Goal: Task Accomplishment & Management: Manage account settings

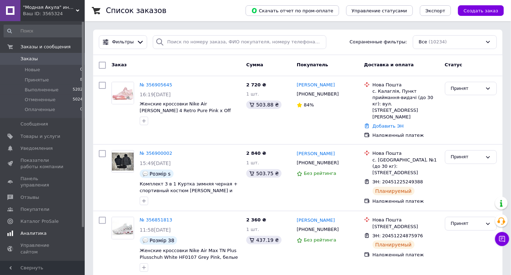
click at [51, 157] on link "Показатели работы компании" at bounding box center [43, 164] width 87 height 18
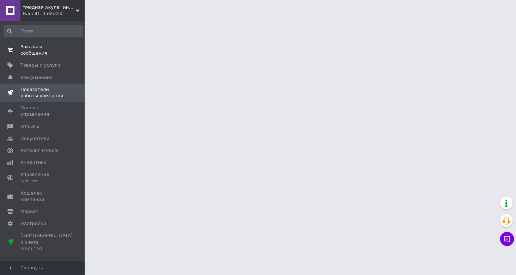
click at [55, 50] on link "Заказы и сообщения 0 0" at bounding box center [43, 50] width 87 height 18
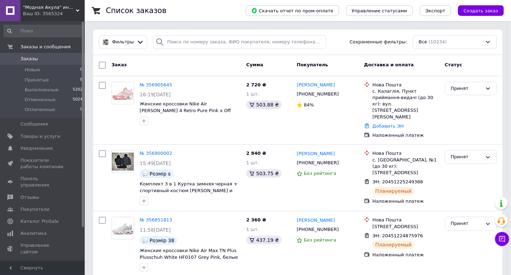
click at [506, 241] on button "Чат с покупателем" at bounding box center [502, 239] width 14 height 14
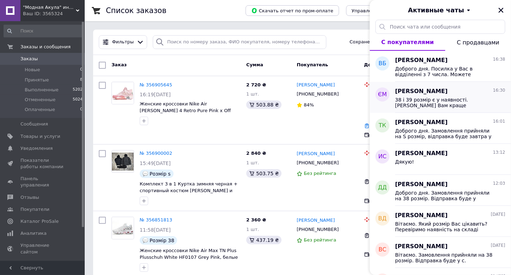
click at [463, 89] on div "[PERSON_NAME] 16:30" at bounding box center [450, 92] width 110 height 8
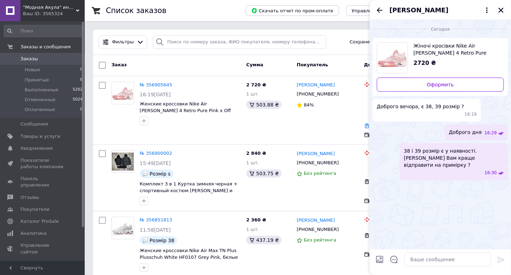
click at [501, 9] on icon "Закрыть" at bounding box center [501, 10] width 5 height 5
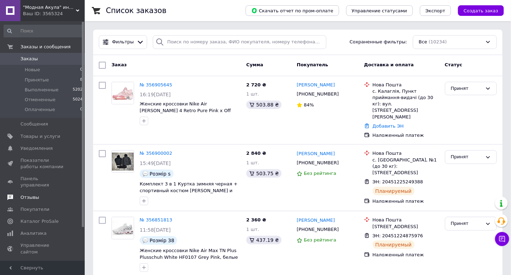
click at [44, 194] on span "Отзывы" at bounding box center [42, 197] width 45 height 6
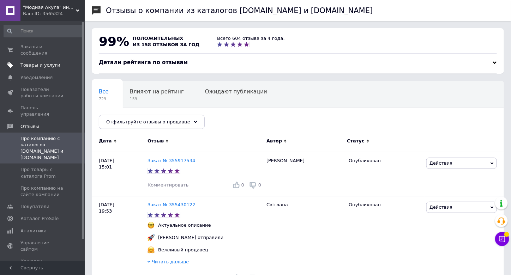
click at [48, 62] on span "Товары и услуги" at bounding box center [40, 65] width 40 height 6
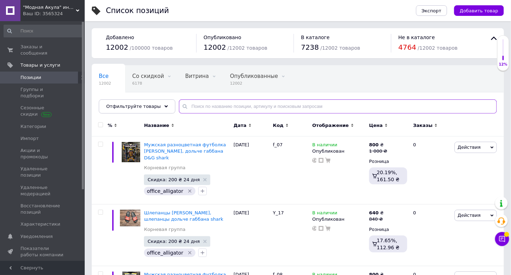
click at [249, 105] on input "text" at bounding box center [338, 107] width 318 height 14
paste input "New Balance 8040"
type input "New Balance 8040"
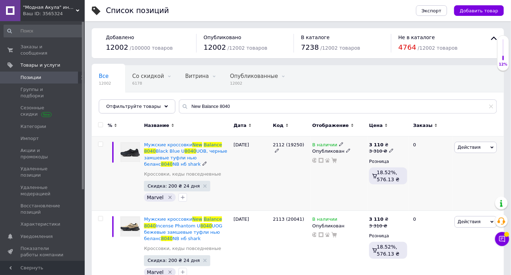
click at [389, 149] on icon at bounding box center [391, 151] width 4 height 4
click at [399, 141] on input "3310" at bounding box center [424, 140] width 54 height 14
click at [399, 140] on input "3310" at bounding box center [424, 140] width 54 height 14
type input "2070"
click at [345, 177] on div "В наличии Опубликован" at bounding box center [339, 174] width 57 height 74
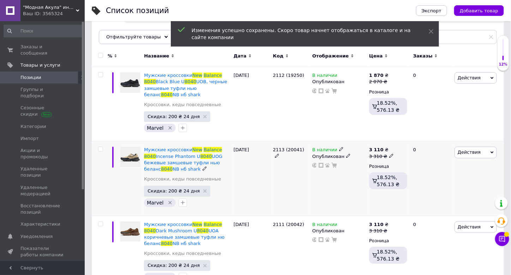
scroll to position [71, 0]
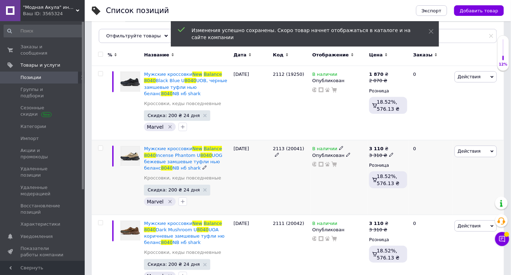
click at [389, 153] on icon at bounding box center [391, 155] width 4 height 4
type input "2070"
click at [355, 172] on div "В наличии Опубликован" at bounding box center [339, 177] width 57 height 74
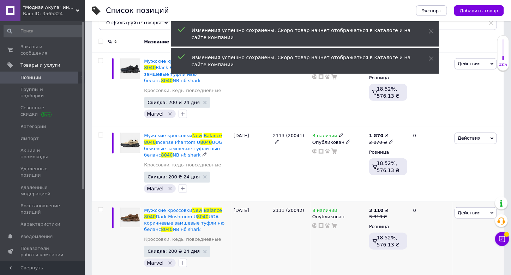
scroll to position [84, 0]
click at [385, 213] on div "3 310 ₴" at bounding box center [381, 216] width 24 height 6
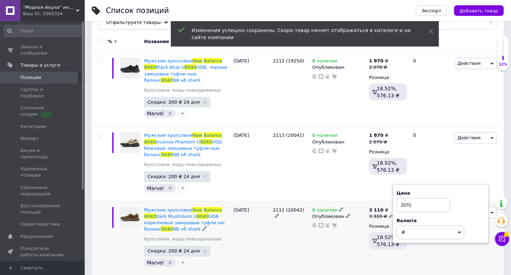
type input "2070"
click at [344, 232] on div "В наличии Опубликован" at bounding box center [339, 238] width 57 height 74
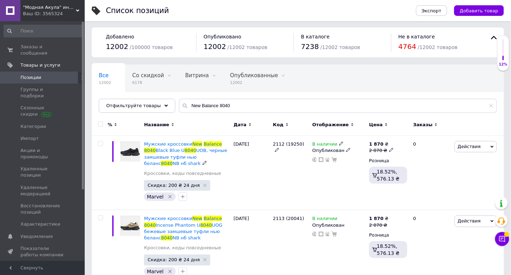
scroll to position [0, 0]
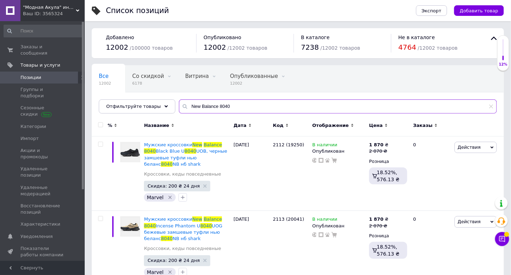
click at [222, 105] on input "New Balance 8040" at bounding box center [338, 107] width 318 height 14
paste input "19685"
type input "19685"
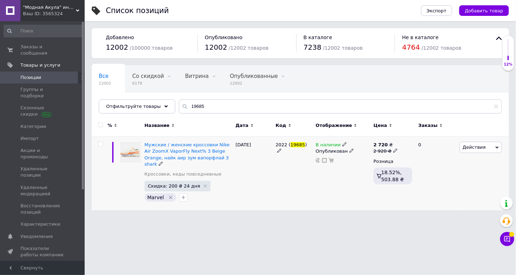
click at [390, 146] on div "2 720 ₴" at bounding box center [386, 145] width 24 height 6
click at [415, 138] on input "2920" at bounding box center [428, 140] width 54 height 14
click at [415, 137] on input "2920" at bounding box center [428, 140] width 54 height 14
type input "2070"
click at [352, 173] on div "В наличии Опубликован" at bounding box center [343, 174] width 58 height 74
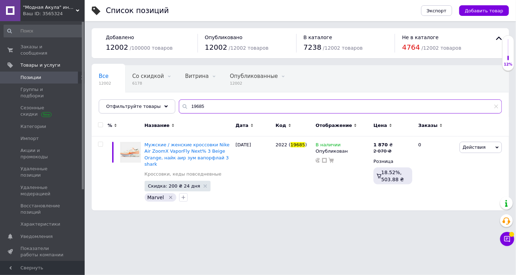
click at [223, 106] on input "19685" at bounding box center [340, 107] width 323 height 14
paste input "3"
type input "19683"
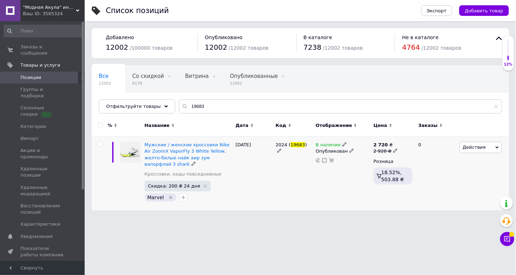
click at [393, 149] on use at bounding box center [395, 151] width 4 height 4
click at [405, 139] on input "2920" at bounding box center [428, 140] width 54 height 14
type input "2440"
click at [337, 188] on div "В наличии Опубликован" at bounding box center [343, 174] width 58 height 74
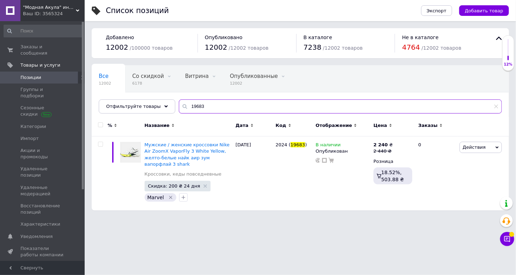
click at [240, 108] on input "19683" at bounding box center [340, 107] width 323 height 14
paste input "7758"
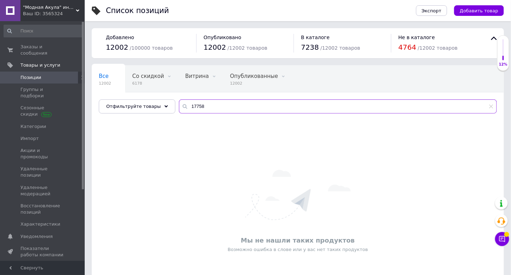
paste input "612"
type input "1612"
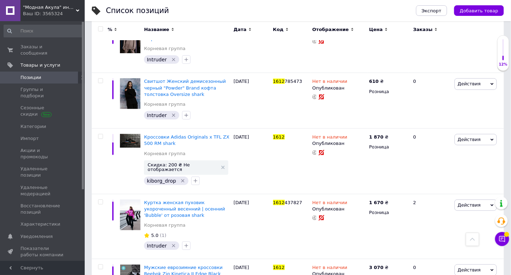
scroll to position [1034, 0]
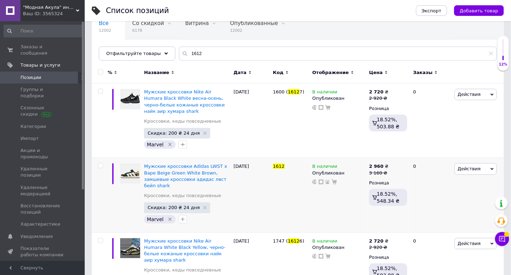
scroll to position [71, 0]
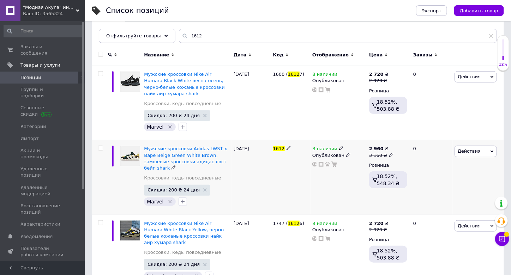
click at [289, 147] on div "1612" at bounding box center [291, 149] width 36 height 6
click at [288, 146] on icon at bounding box center [289, 148] width 4 height 4
click at [283, 163] on div "1612 (17758)" at bounding box center [291, 177] width 40 height 74
click at [389, 154] on icon at bounding box center [391, 155] width 4 height 4
click at [405, 143] on input "3160" at bounding box center [424, 144] width 54 height 14
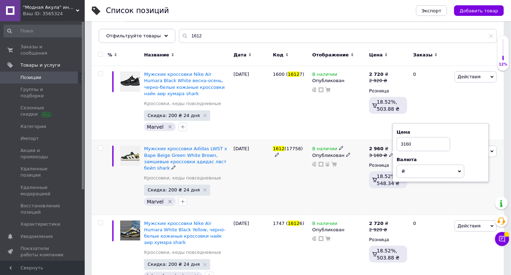
click at [405, 143] on input "3160" at bounding box center [424, 144] width 54 height 14
type input "2560"
click at [343, 183] on div "В наличии Опубликован" at bounding box center [339, 177] width 57 height 74
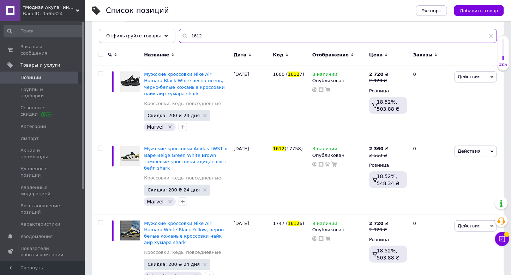
click at [234, 36] on input "1612" at bounding box center [338, 36] width 318 height 14
paste input "3"
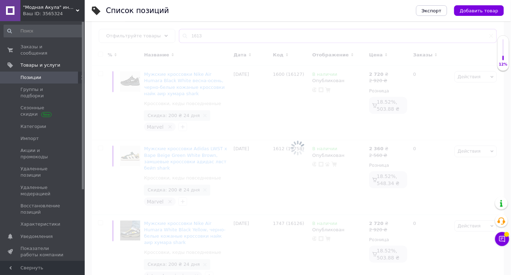
type input "1613"
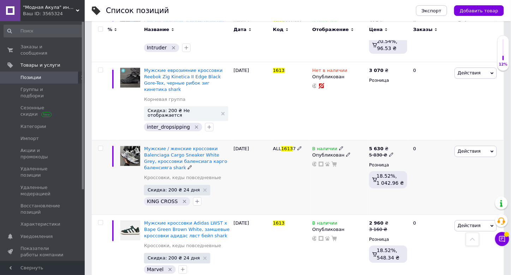
scroll to position [455, 0]
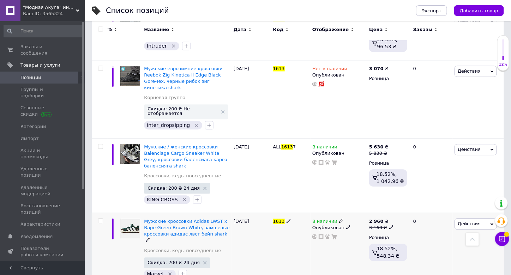
click at [287, 213] on div "1613" at bounding box center [291, 250] width 40 height 74
click at [288, 219] on icon at bounding box center [289, 221] width 4 height 4
click at [282, 231] on div "1613 (17759)" at bounding box center [291, 250] width 40 height 74
click at [385, 225] on div "3 160 ₴" at bounding box center [381, 228] width 24 height 6
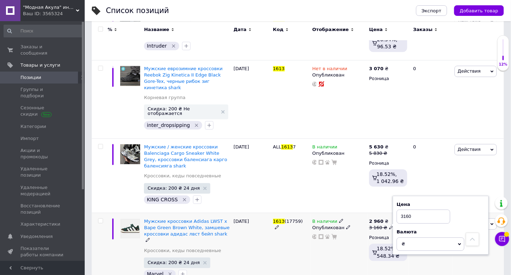
click at [405, 210] on input "3160" at bounding box center [424, 217] width 54 height 14
type input "2560"
click at [342, 235] on div "В наличии Опубликован" at bounding box center [339, 250] width 57 height 74
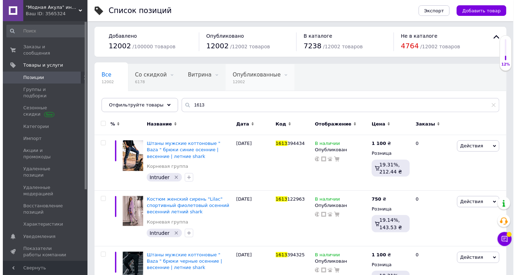
scroll to position [0, 0]
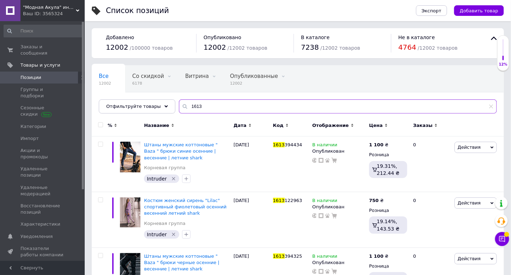
click at [225, 108] on input "1613" at bounding box center [338, 107] width 318 height 14
paste input "9062"
type input "19062"
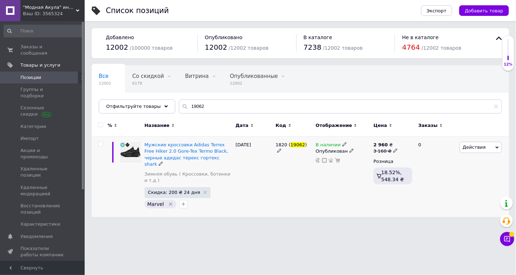
click at [393, 149] on use at bounding box center [395, 151] width 4 height 4
click at [409, 138] on input "3160" at bounding box center [428, 140] width 54 height 14
click at [409, 138] on input "2" at bounding box center [428, 140] width 54 height 14
type input "2560"
click at [331, 187] on div "В наличии Опубликован" at bounding box center [343, 177] width 58 height 81
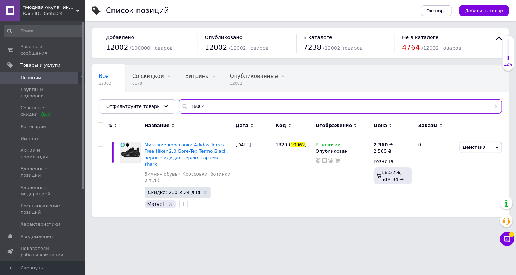
click at [233, 112] on input "19062" at bounding box center [340, 107] width 323 height 14
paste input "1"
type input "19061"
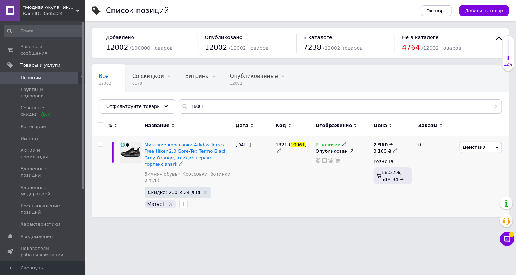
click at [393, 149] on icon at bounding box center [395, 151] width 4 height 4
click at [413, 137] on input "3160" at bounding box center [428, 140] width 54 height 14
type input "2560"
click at [329, 181] on div "В наличии Опубликован" at bounding box center [343, 177] width 58 height 81
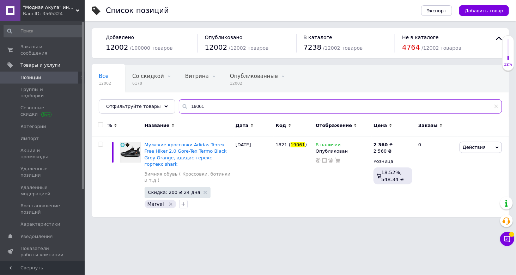
click at [219, 104] on input "19061" at bounding box center [340, 107] width 323 height 14
paste input "7723"
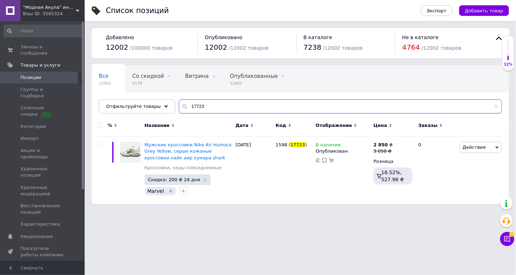
type input "17723"
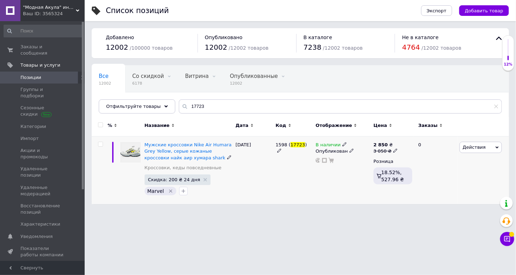
click at [393, 151] on use at bounding box center [395, 151] width 4 height 4
click at [408, 139] on input "3050" at bounding box center [428, 140] width 54 height 14
type input "2560"
click at [325, 182] on div "В наличии Опубликован" at bounding box center [343, 171] width 58 height 68
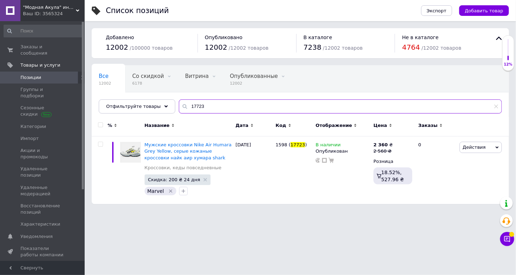
click at [238, 111] on input "17723" at bounding box center [340, 107] width 323 height 14
paste input "2"
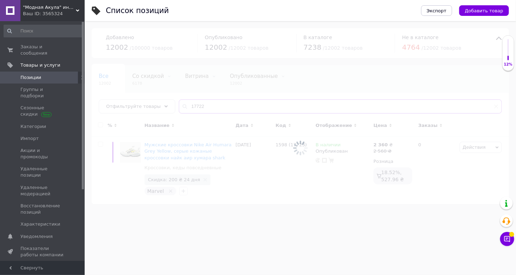
type input "17722"
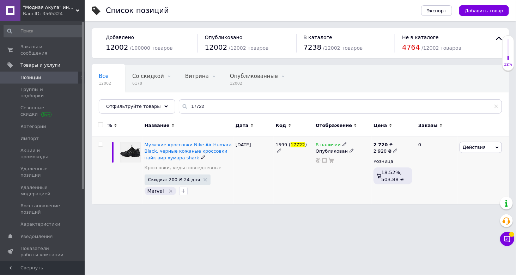
click at [393, 149] on icon at bounding box center [395, 151] width 4 height 4
click at [403, 140] on input "2920" at bounding box center [428, 140] width 54 height 14
type input "2560"
click at [339, 177] on div "В наличии Опубликован" at bounding box center [343, 171] width 58 height 68
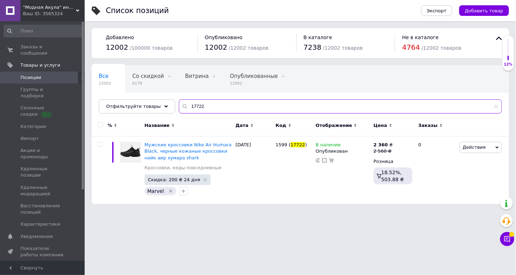
click at [218, 104] on input "17722" at bounding box center [340, 107] width 323 height 14
paste input "281"
type input "17281"
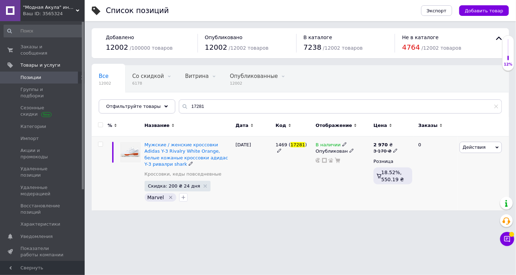
click at [393, 149] on icon at bounding box center [395, 151] width 4 height 4
click at [405, 142] on input "3170" at bounding box center [428, 140] width 54 height 14
type input "2440"
click at [350, 194] on div "В наличии Опубликован" at bounding box center [343, 174] width 58 height 74
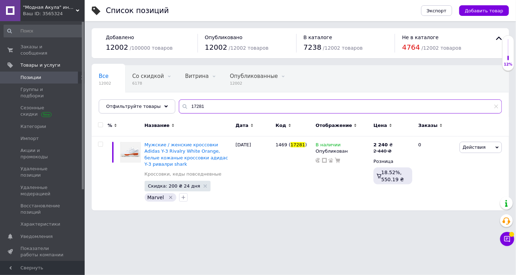
click at [222, 103] on input "17281" at bounding box center [340, 107] width 323 height 14
paste input "2"
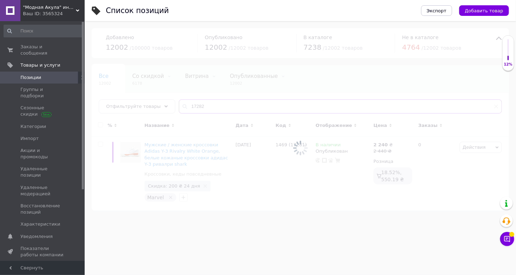
type input "17282"
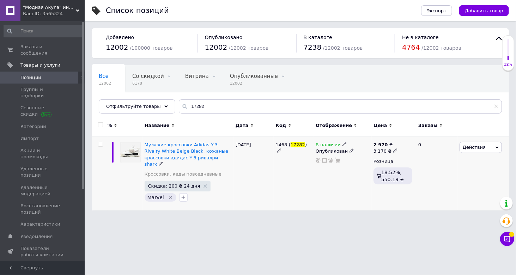
click at [393, 149] on icon at bounding box center [395, 151] width 4 height 4
click at [404, 140] on input "3170" at bounding box center [428, 140] width 54 height 14
type input "2440"
click at [341, 175] on div "В наличии Опубликован" at bounding box center [343, 174] width 58 height 74
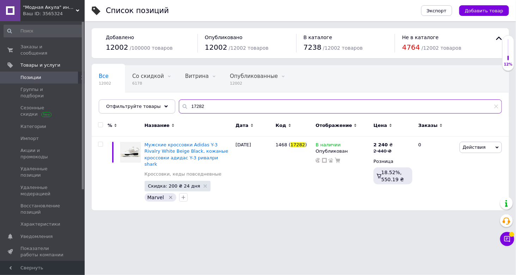
click at [228, 107] on input "17282" at bounding box center [340, 107] width 323 height 14
paste input "3"
type input "17283"
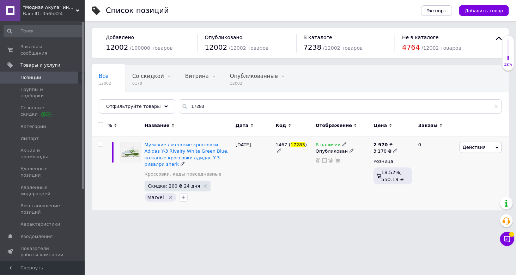
click at [394, 147] on div "2 970 ₴" at bounding box center [386, 145] width 24 height 6
click at [410, 132] on div "Цена 3170" at bounding box center [445, 136] width 88 height 22
click at [411, 138] on input "3170" at bounding box center [428, 140] width 54 height 14
type input "2440"
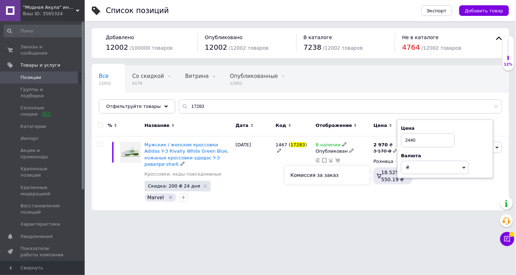
click at [335, 179] on div "Комиссия за заказ" at bounding box center [327, 175] width 85 height 18
